Goal: Navigation & Orientation: Find specific page/section

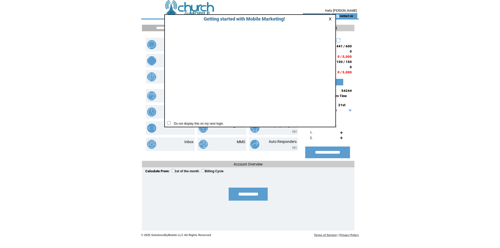
click at [330, 20] on link at bounding box center [330, 18] width 5 height 3
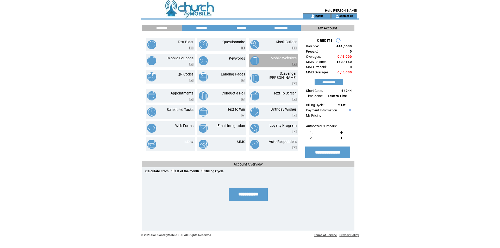
click at [277, 58] on link "Mobile Websites" at bounding box center [283, 58] width 26 height 4
click at [320, 16] on link "logout" at bounding box center [319, 15] width 8 height 3
